Goal: Information Seeking & Learning: Learn about a topic

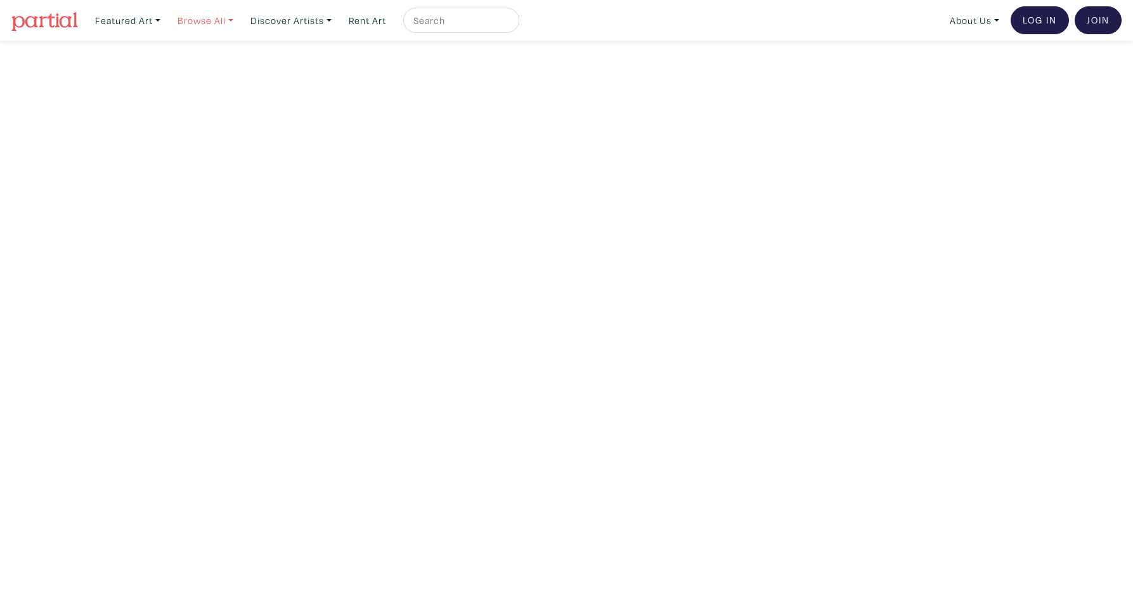
click at [214, 20] on link "Browse All" at bounding box center [205, 21] width 67 height 26
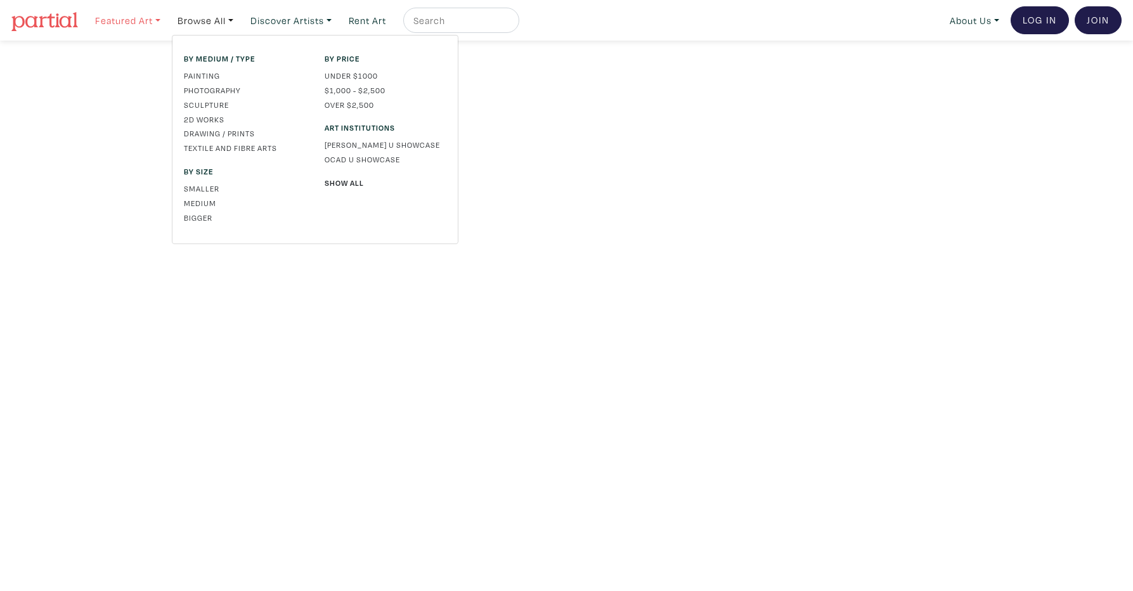
click at [142, 21] on link "Featured Art" at bounding box center [127, 21] width 77 height 26
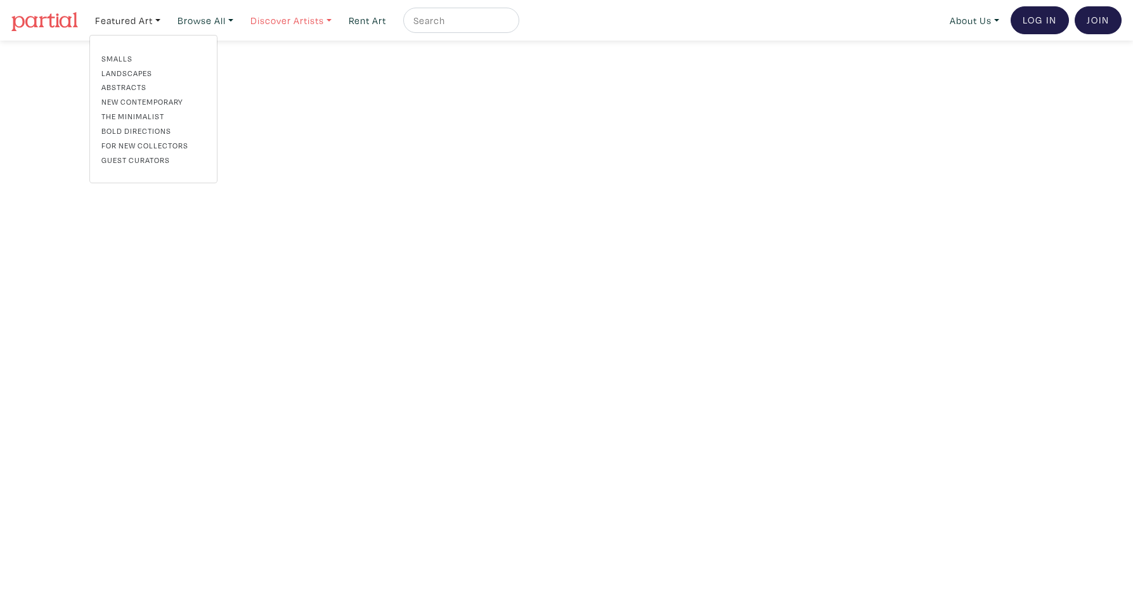
click at [281, 22] on link "Discover Artists" at bounding box center [291, 21] width 93 height 26
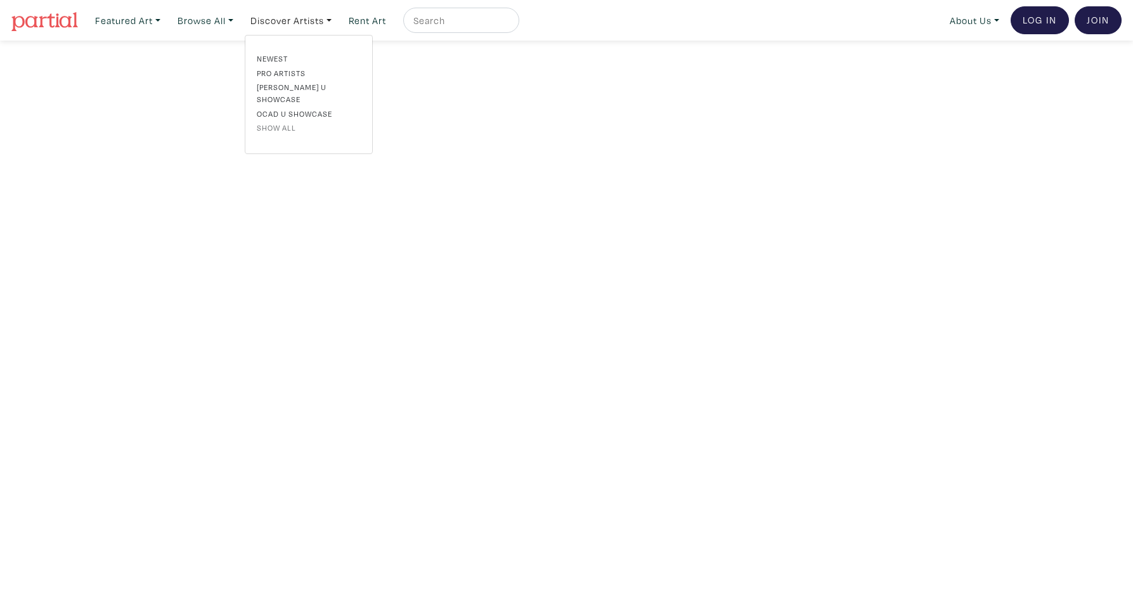
click at [271, 122] on link "Show all" at bounding box center [309, 127] width 104 height 11
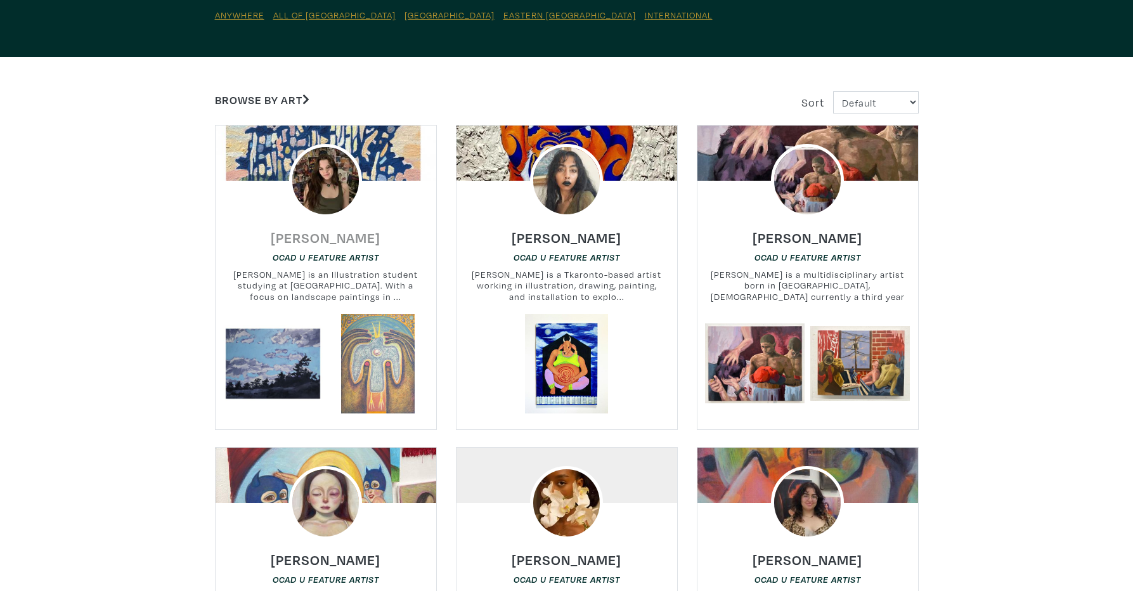
scroll to position [176, 0]
drag, startPoint x: 262, startPoint y: 238, endPoint x: 370, endPoint y: 229, distance: 107.5
click at [370, 232] on div "Alyssa Wallace OCAD U Feature Artist Alyssa Wallace is an Illustration student …" at bounding box center [326, 266] width 240 height 96
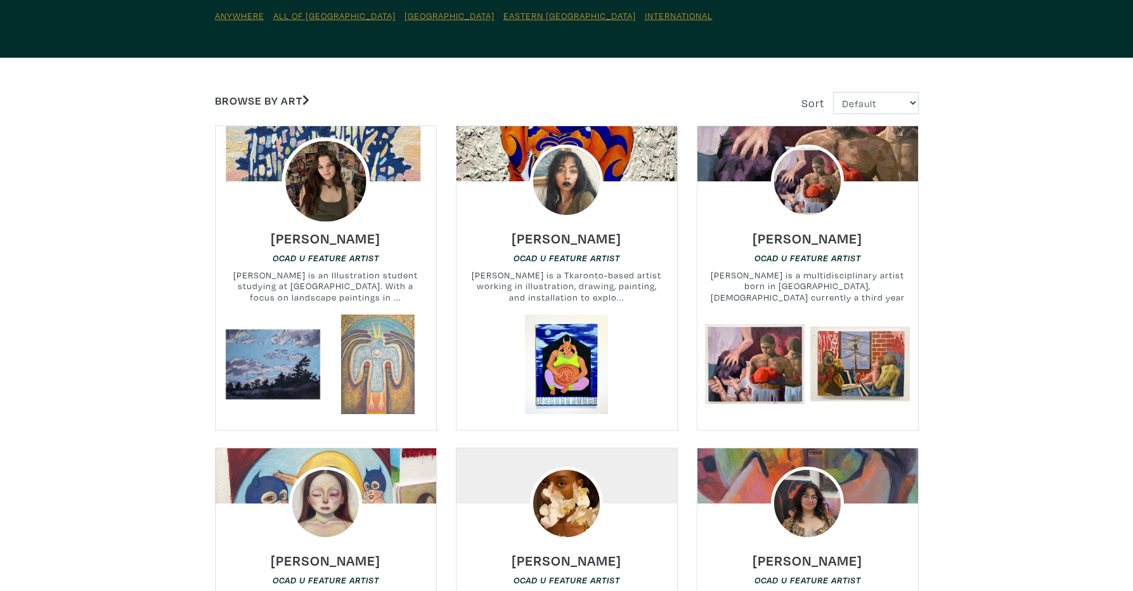
copy h6 "Alyssa Wallace"
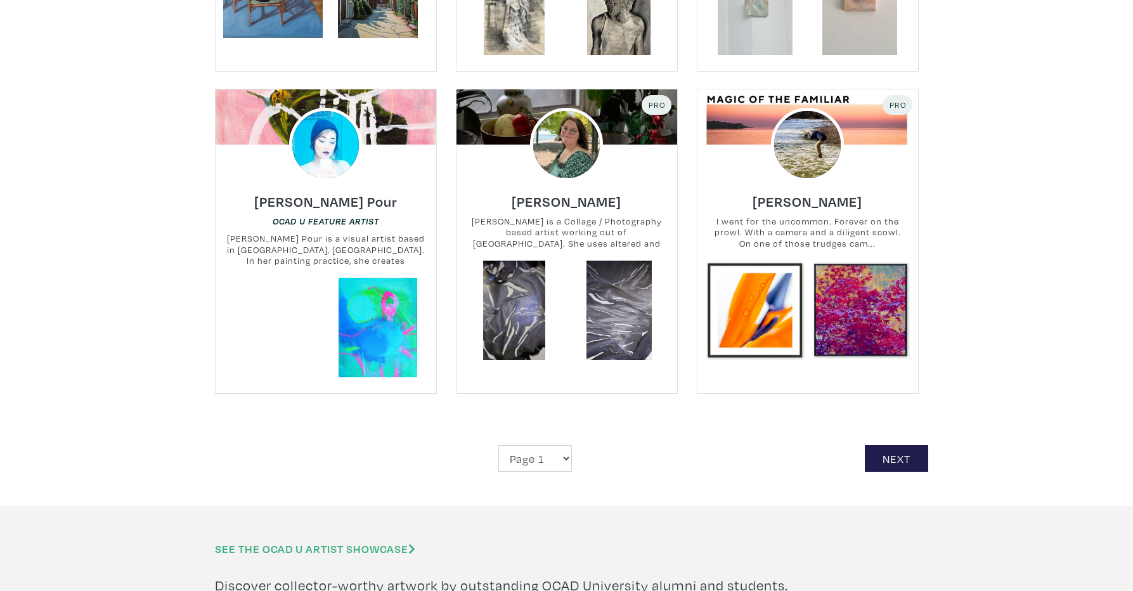
scroll to position [2804, 0]
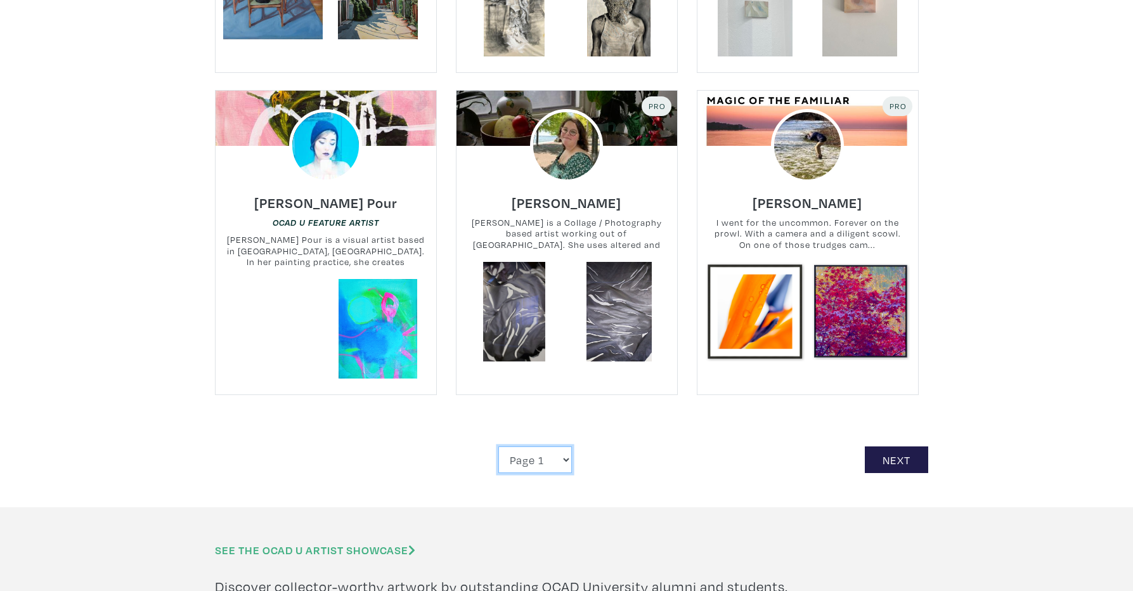
click at [542, 446] on select "Page 1 Page 2 Page 3 Page 4 Page 5 Page 6 Page 7 Page 8 Page 9 Page 10 Page 11 …" at bounding box center [535, 459] width 74 height 27
select select "2"
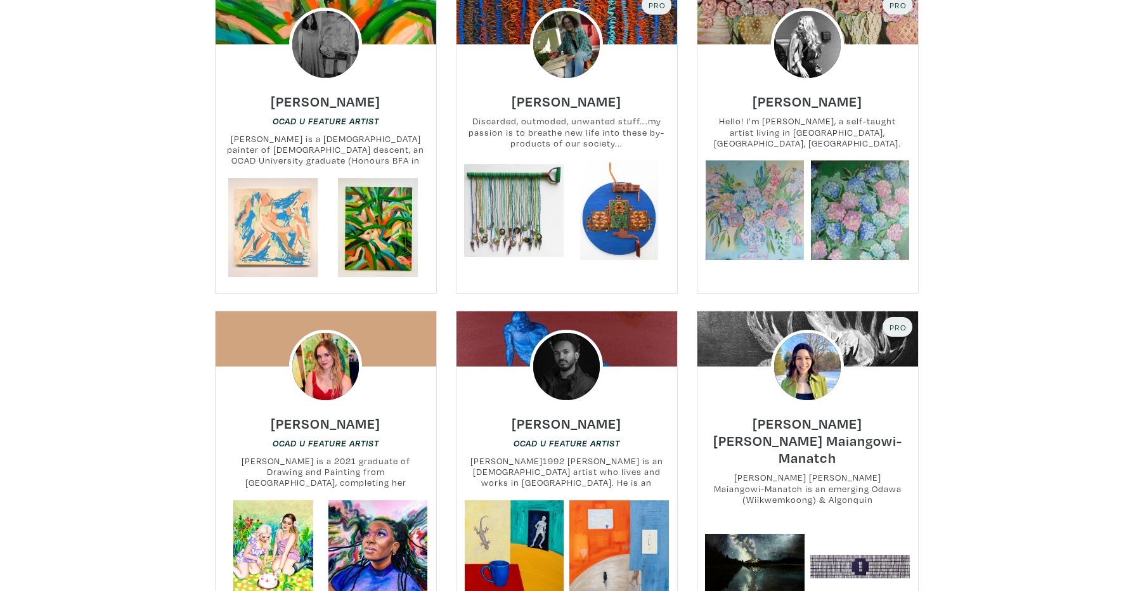
scroll to position [1602, 0]
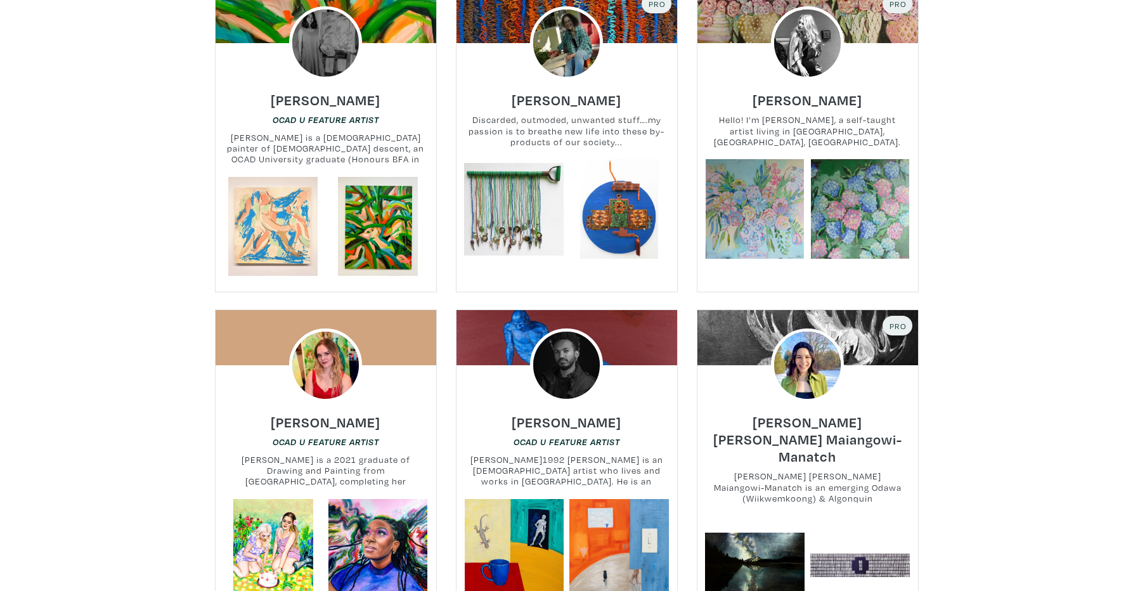
drag, startPoint x: 271, startPoint y: 418, endPoint x: 383, endPoint y: 416, distance: 111.6
click at [383, 416] on div "Isabelle Halmos OCAD U Feature Artist Isabelle Halmos is a 2021 graduate of Dra…" at bounding box center [326, 450] width 240 height 96
copy h6 "Isabelle Halmos"
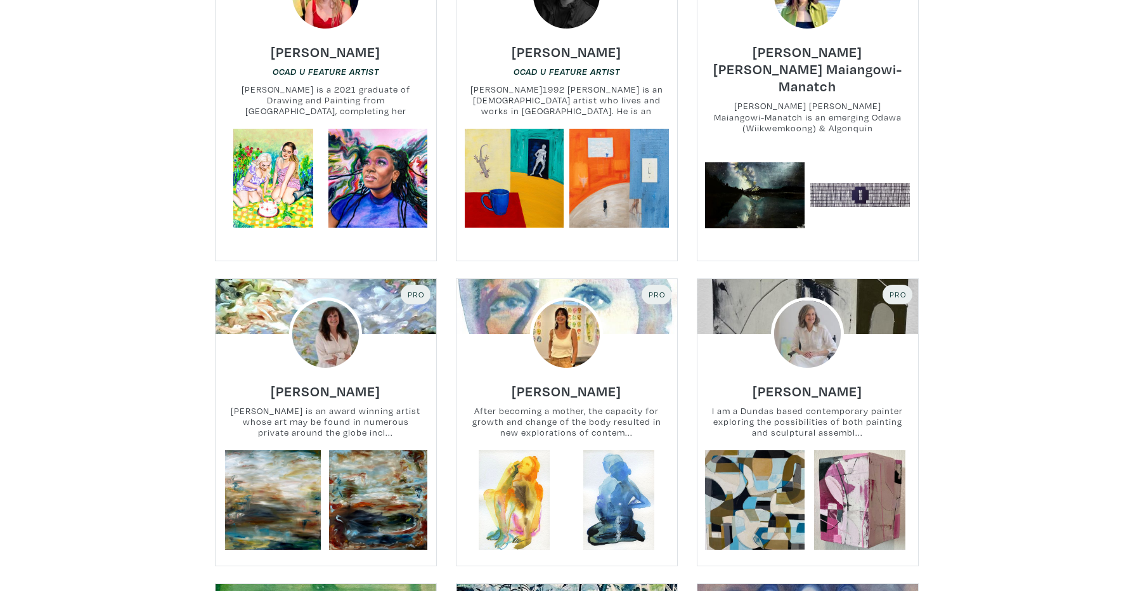
scroll to position [1976, 0]
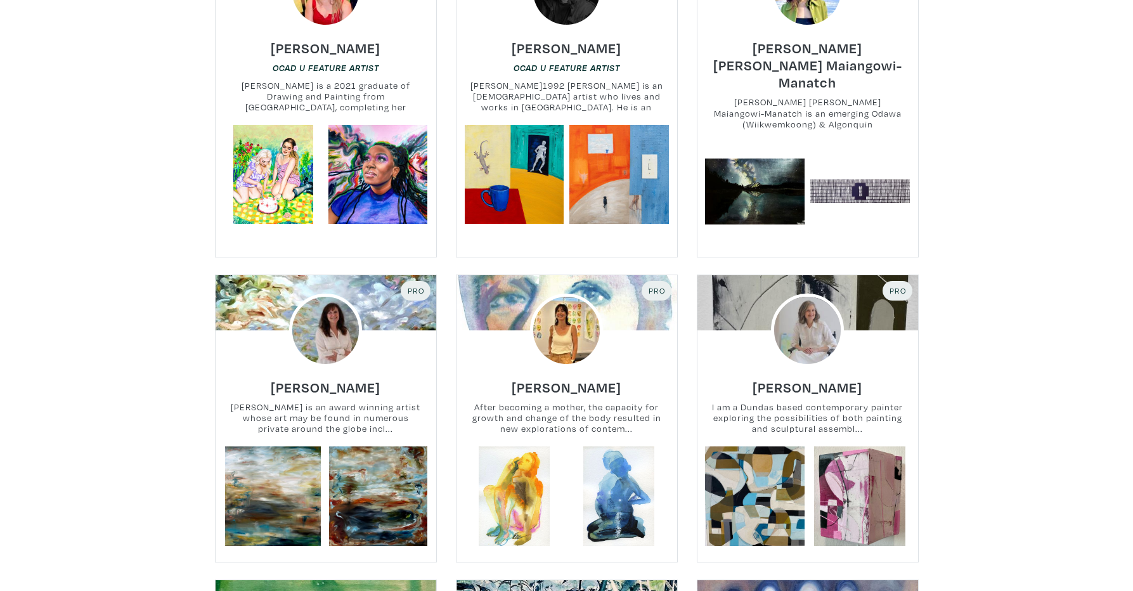
drag, startPoint x: 266, startPoint y: 365, endPoint x: 398, endPoint y: 360, distance: 131.9
click at [401, 367] on div "Darlene Winfield Darlene Winfield is an award winning artist whose art may be f…" at bounding box center [326, 406] width 240 height 79
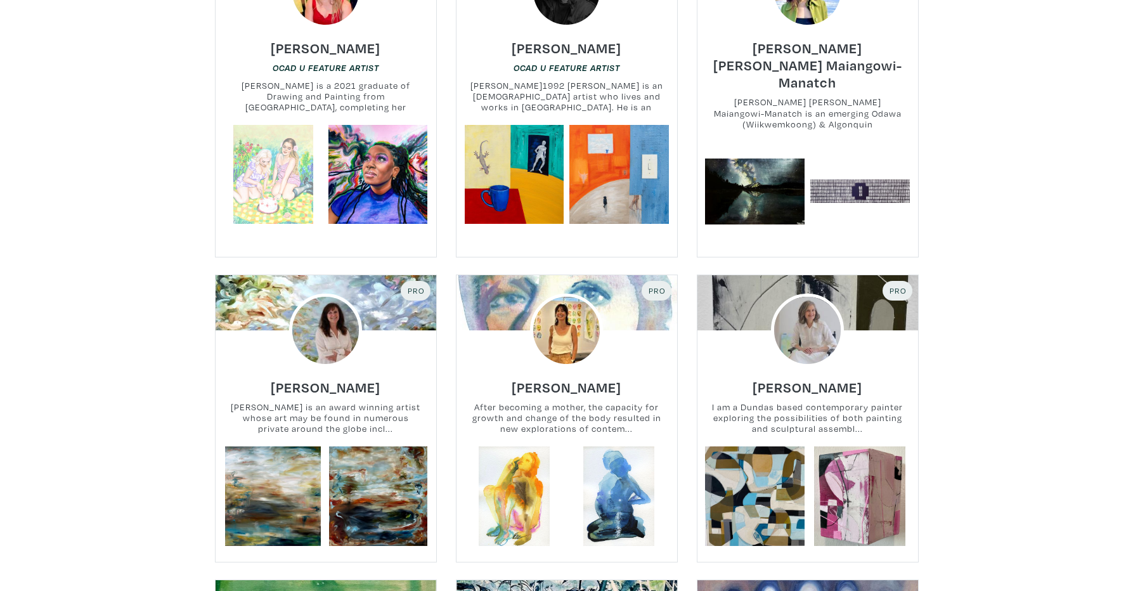
copy h6 "Darlene Winfield"
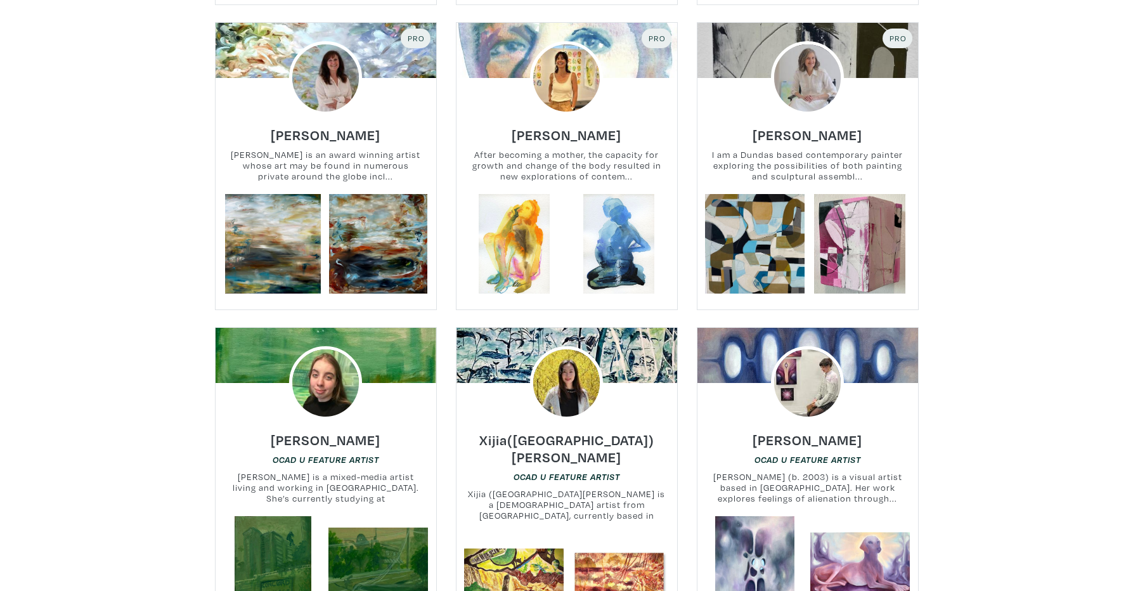
scroll to position [2227, 0]
drag, startPoint x: 278, startPoint y: 420, endPoint x: 390, endPoint y: 418, distance: 112.2
click at [389, 421] on div "Ksenia Danilova OCAD U Feature Artist Ksenia Danilova is a mixed-media artist l…" at bounding box center [326, 468] width 240 height 96
copy h6 "Ksenia Danilova"
